Goal: Go to known website: Access a specific website the user already knows

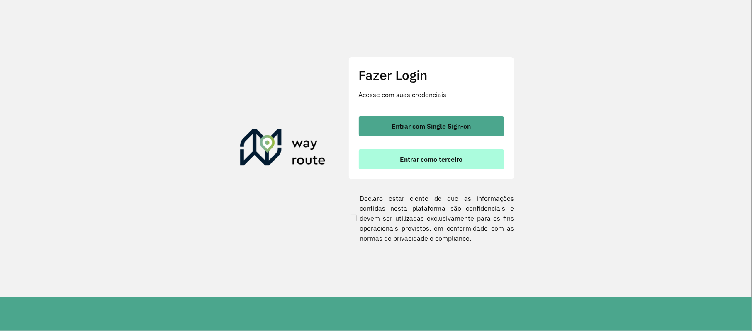
click at [402, 165] on button "Entrar como terceiro" at bounding box center [431, 159] width 145 height 20
